Goal: Navigation & Orientation: Find specific page/section

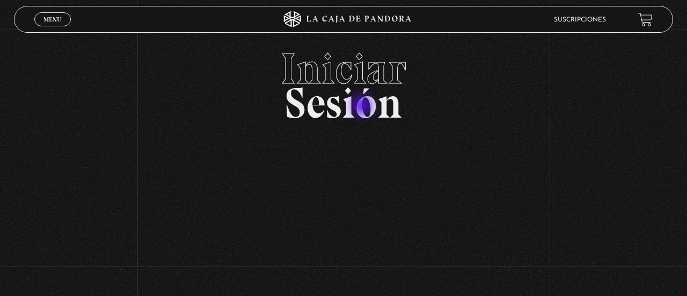
click at [363, 107] on h2 "Iniciar Sesión" at bounding box center [343, 81] width 659 height 69
drag, startPoint x: 363, startPoint y: 107, endPoint x: 548, endPoint y: 65, distance: 189.8
click at [372, 104] on h2 "Iniciar Sesión" at bounding box center [343, 81] width 659 height 69
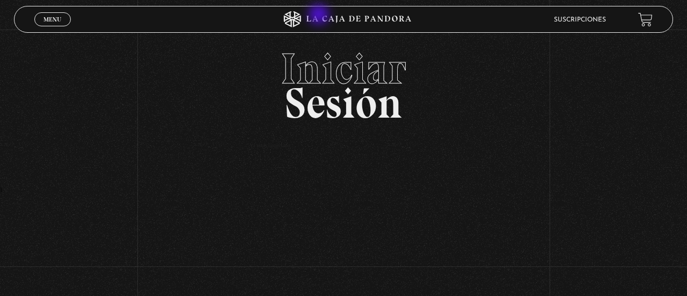
click at [320, 16] on icon at bounding box center [343, 19] width 206 height 16
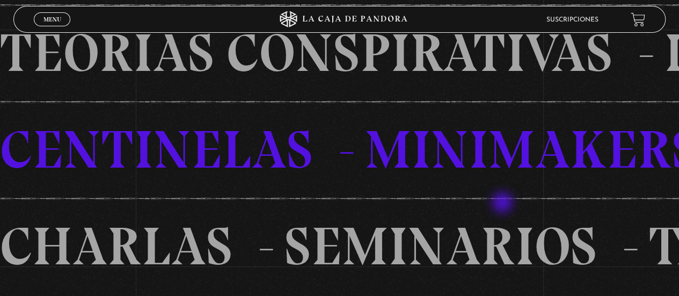
scroll to position [322, 0]
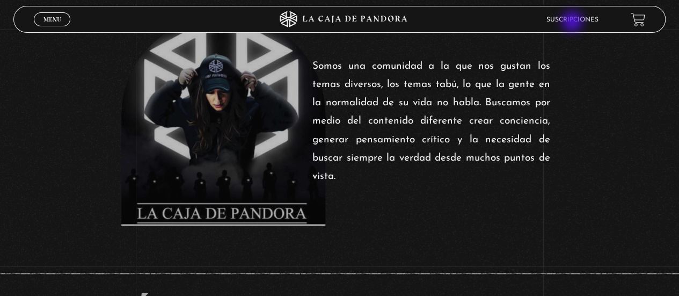
click at [573, 23] on link "Suscripciones" at bounding box center [572, 20] width 52 height 6
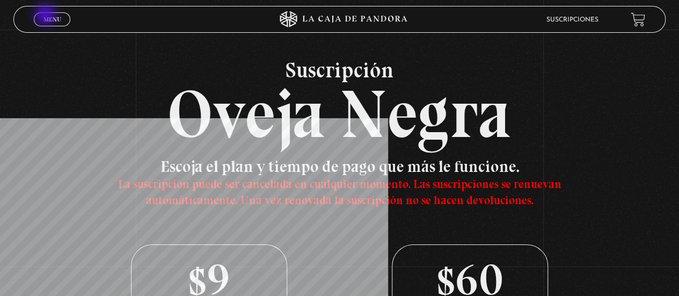
click at [46, 16] on span "Menu" at bounding box center [52, 19] width 18 height 6
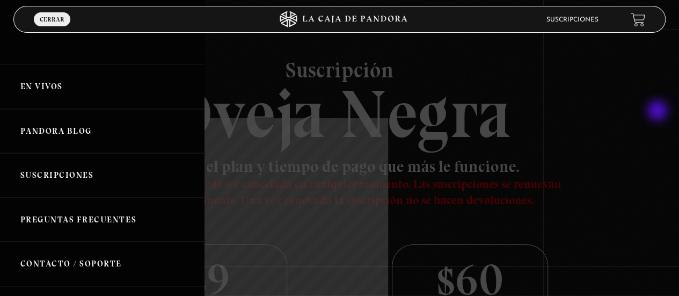
click at [647, 121] on div at bounding box center [339, 148] width 679 height 296
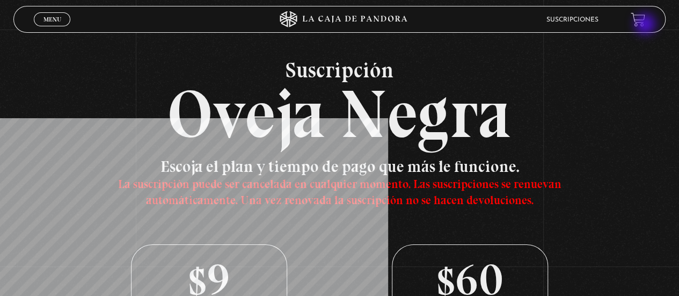
click at [644, 25] on link at bounding box center [637, 19] width 14 height 14
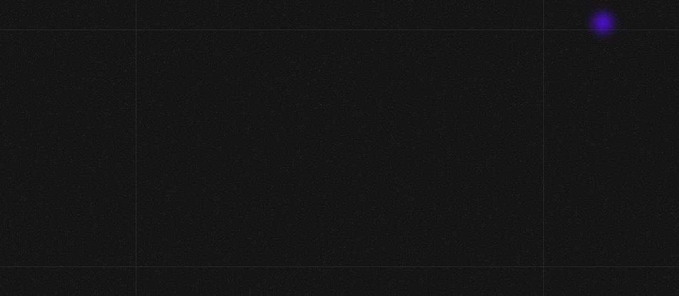
click at [604, 24] on ul "Suscripciones" at bounding box center [570, 19] width 70 height 16
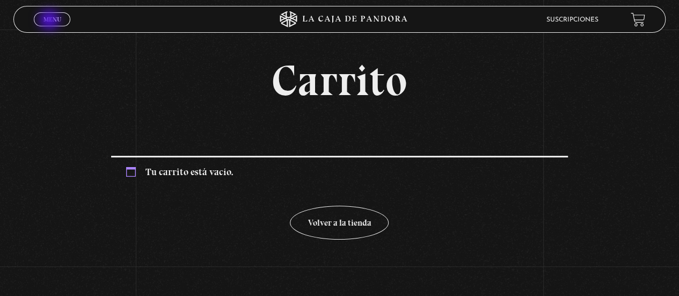
click at [50, 21] on span "Menu" at bounding box center [52, 19] width 18 height 6
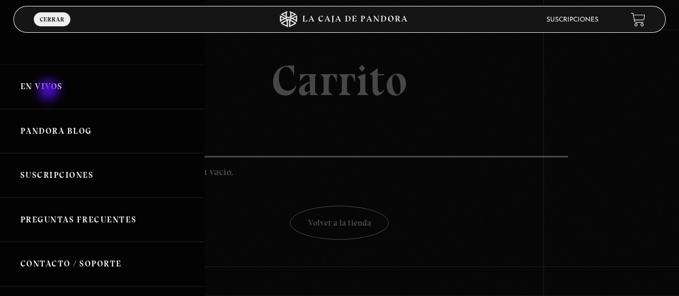
click at [49, 91] on link "En vivos" at bounding box center [102, 86] width 204 height 45
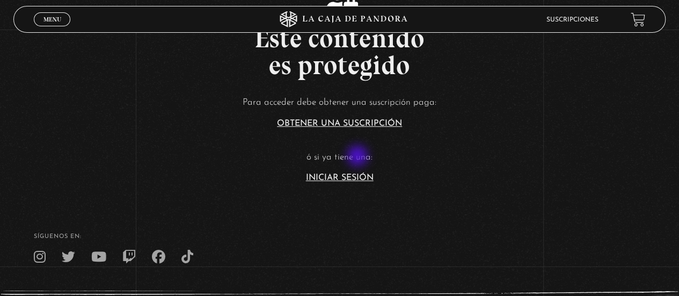
scroll to position [215, 0]
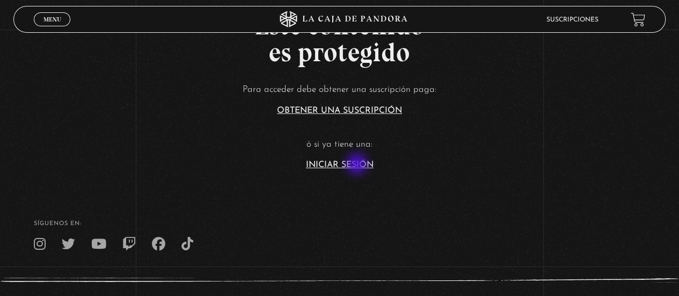
click at [358, 165] on link "Iniciar Sesión" at bounding box center [340, 164] width 68 height 9
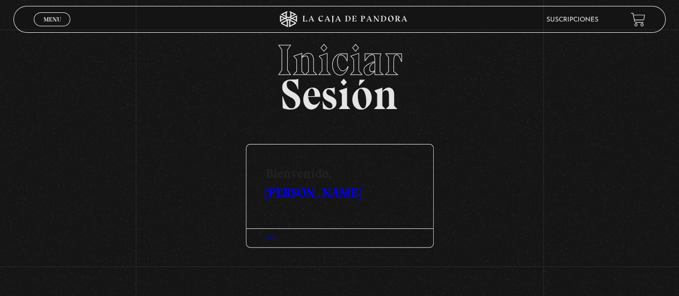
scroll to position [13, 0]
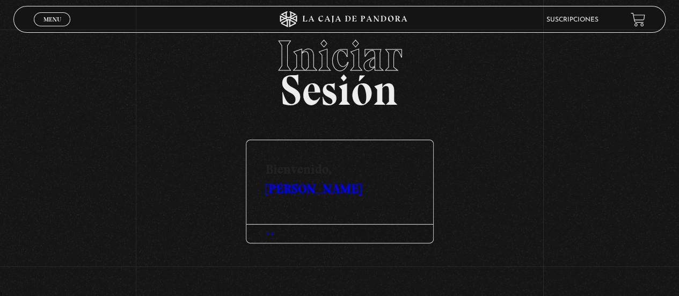
click at [358, 180] on link "[PERSON_NAME]" at bounding box center [313, 188] width 95 height 16
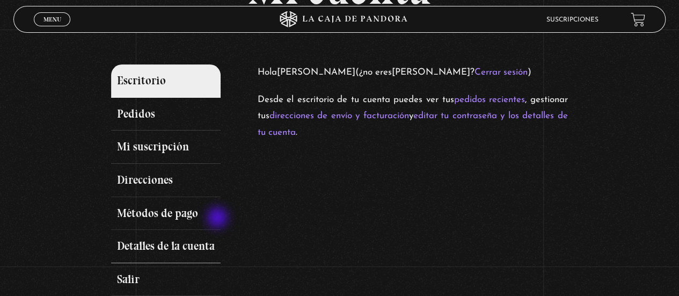
scroll to position [54, 0]
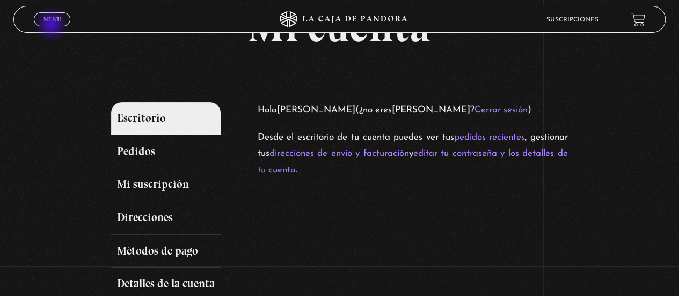
click at [52, 25] on span "Cerrar" at bounding box center [52, 29] width 25 height 8
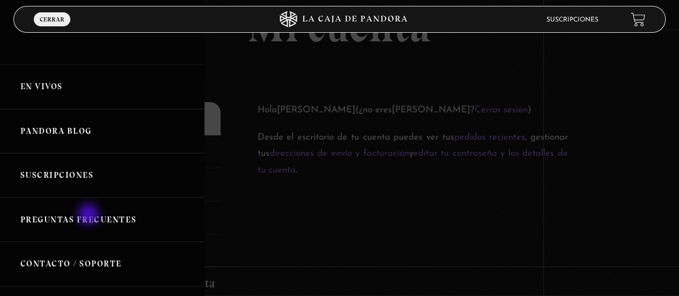
click at [90, 215] on link "Preguntas Frecuentes" at bounding box center [102, 219] width 204 height 45
